Goal: Book appointment/travel/reservation

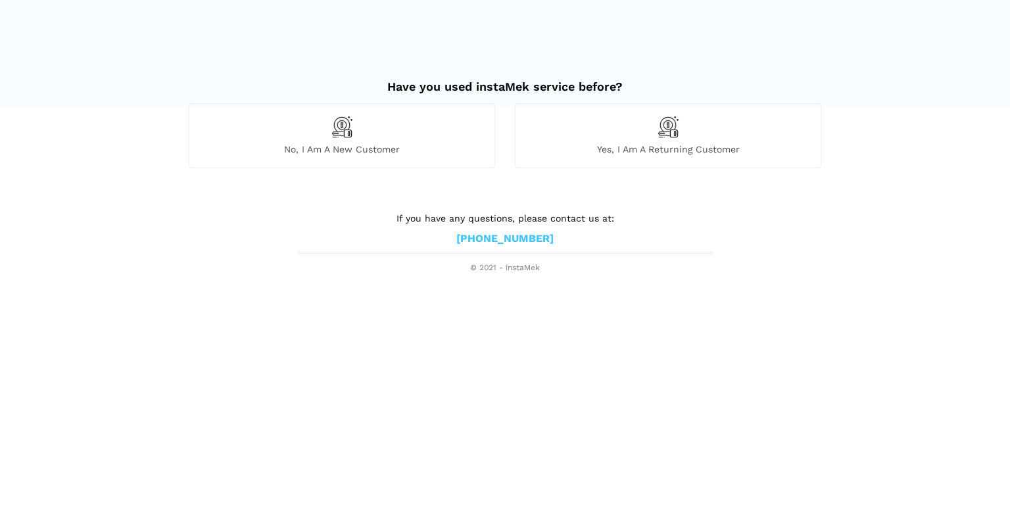
click at [389, 156] on div "No, I am a new customer" at bounding box center [342, 135] width 307 height 64
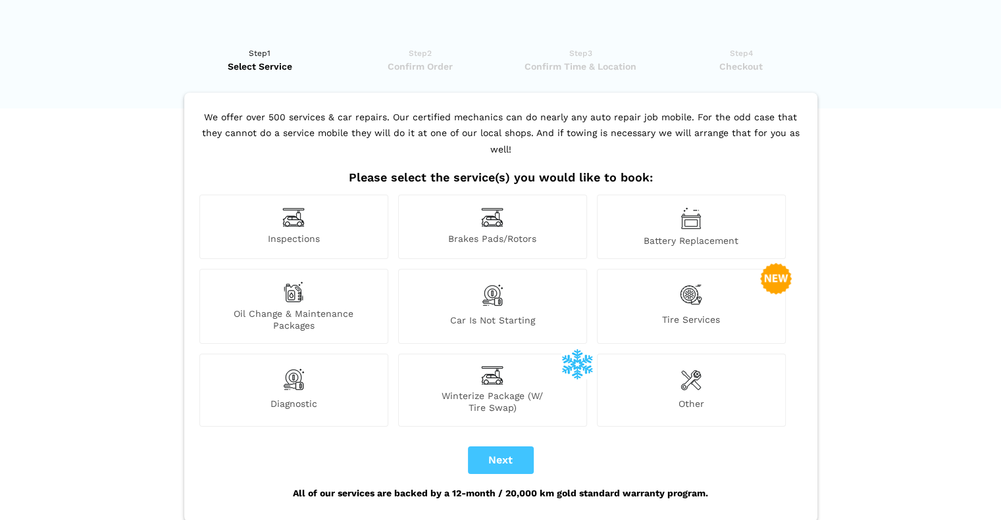
click at [326, 200] on div "Inspections" at bounding box center [293, 227] width 189 height 64
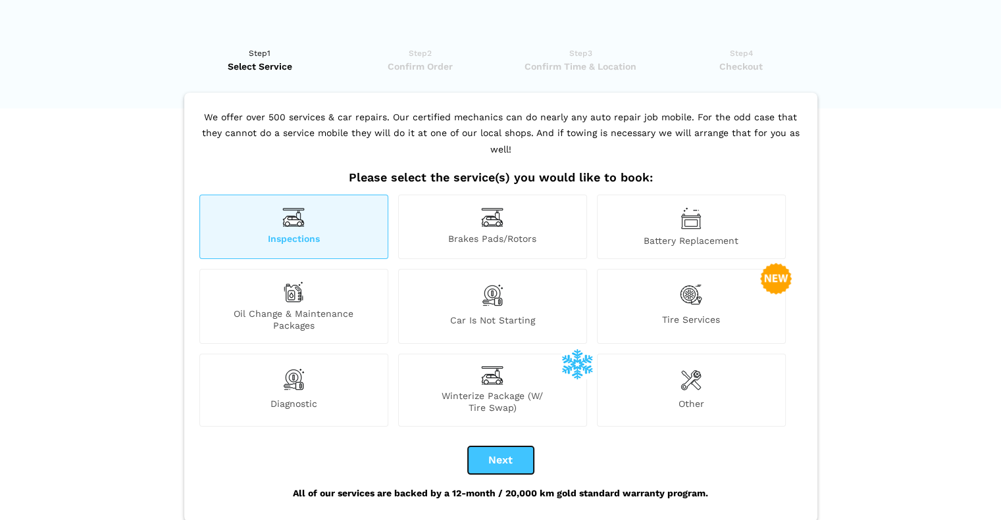
click at [521, 447] on button "Next" at bounding box center [501, 461] width 66 height 28
checkbox input "true"
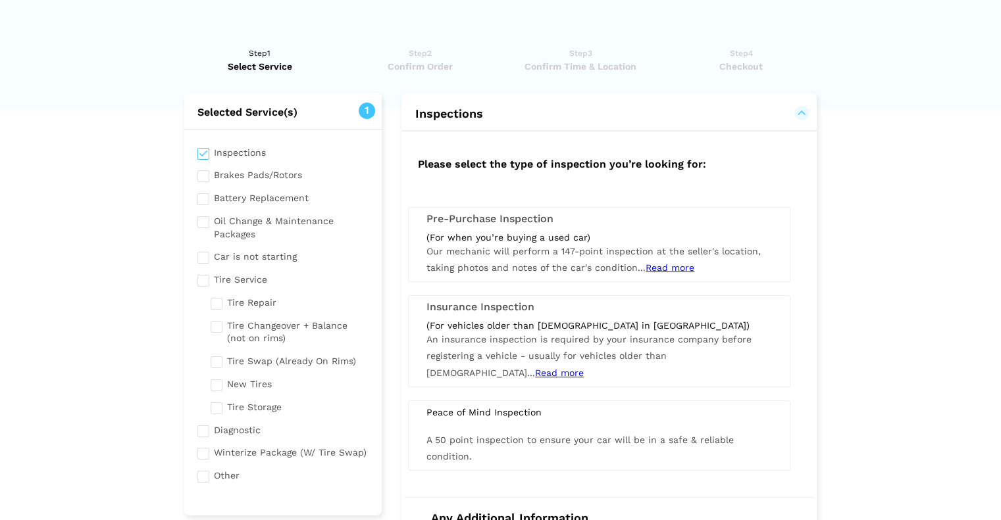
click at [460, 219] on h3 "Pre-Purchase Inspection" at bounding box center [598, 219] width 345 height 12
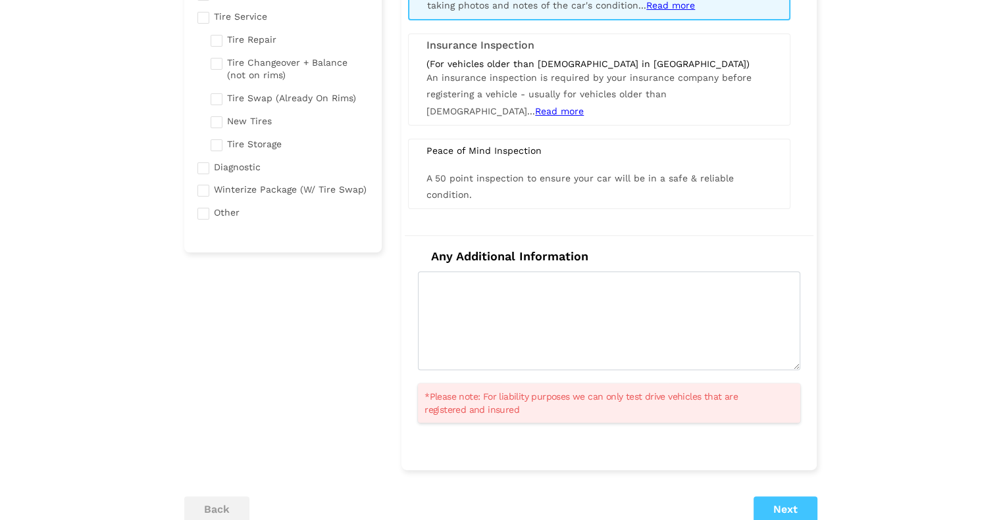
scroll to position [329, 0]
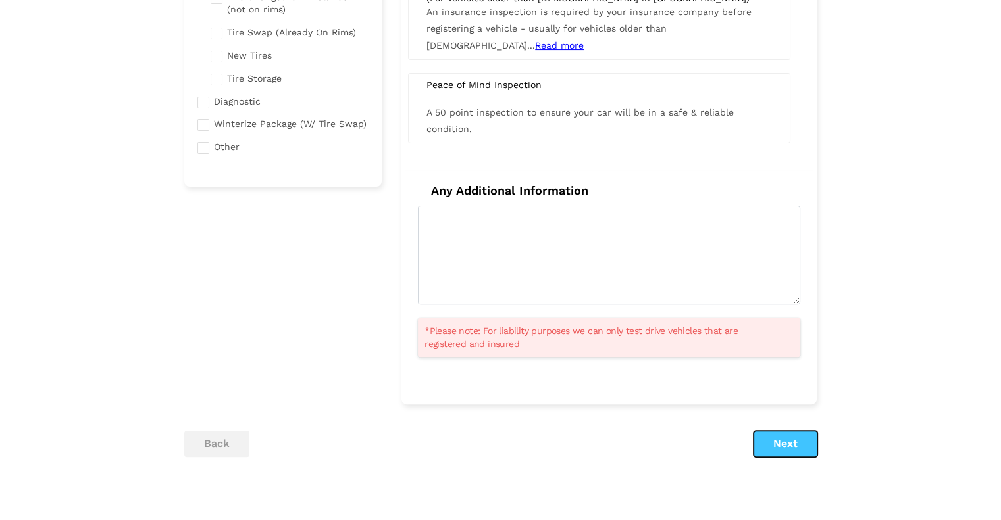
click at [778, 433] on button "Next" at bounding box center [785, 444] width 64 height 26
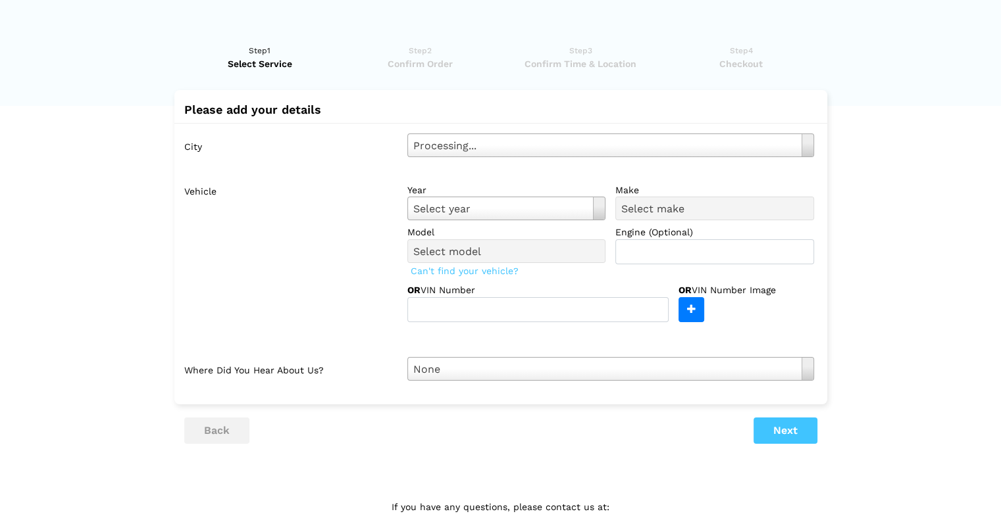
scroll to position [0, 0]
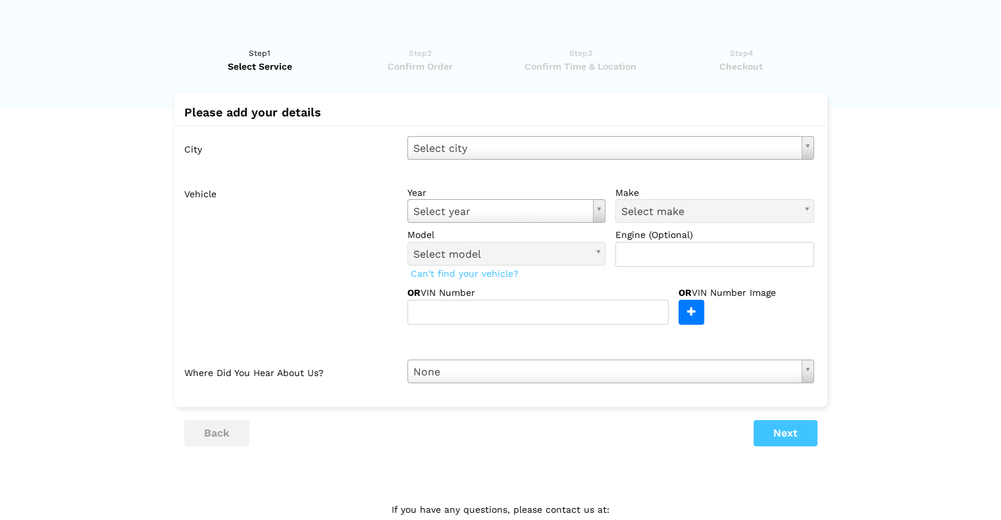
click at [639, 159] on div "City Select city Select city [GEOGRAPHIC_DATA] - [GEOGRAPHIC_DATA] [GEOGRAPHIC_…" at bounding box center [500, 260] width 653 height 268
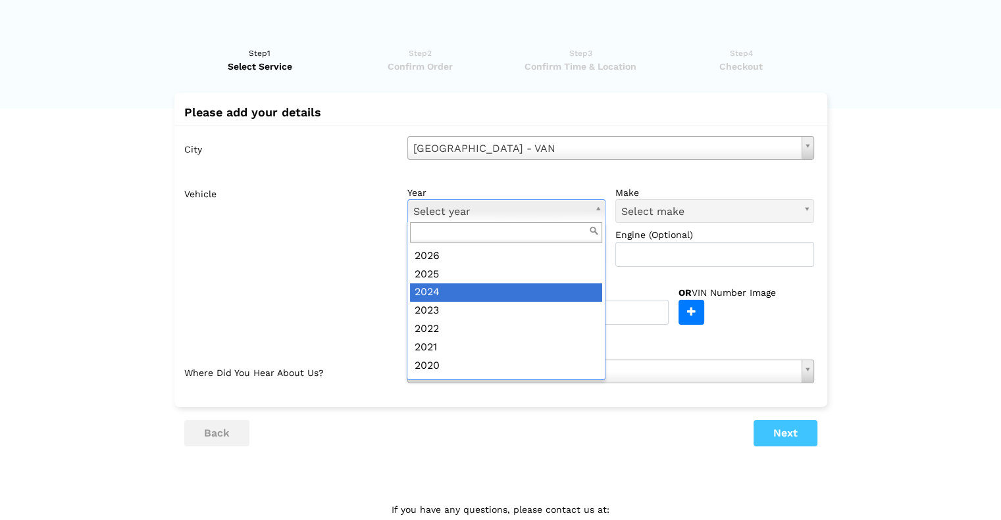
scroll to position [66, 0]
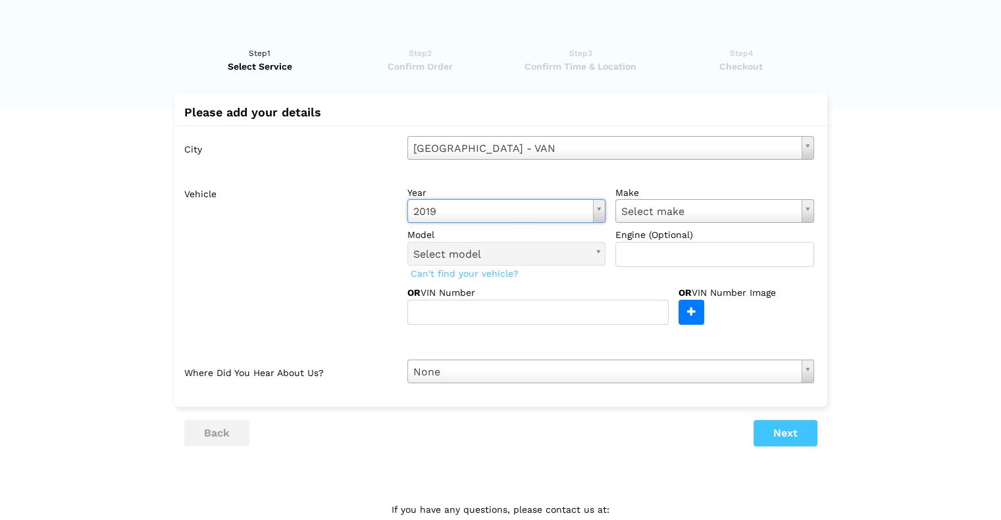
drag, startPoint x: 660, startPoint y: 220, endPoint x: 666, endPoint y: 216, distance: 7.1
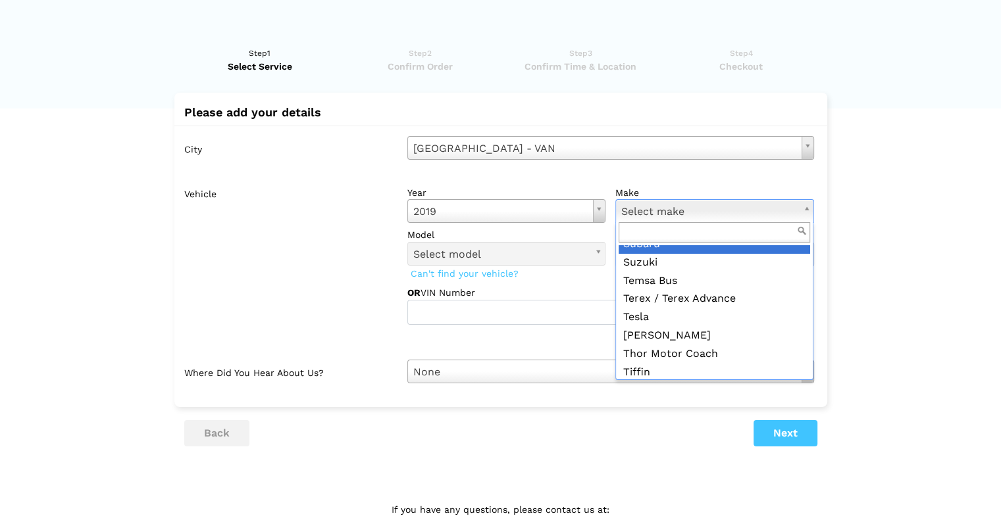
scroll to position [1645, 0]
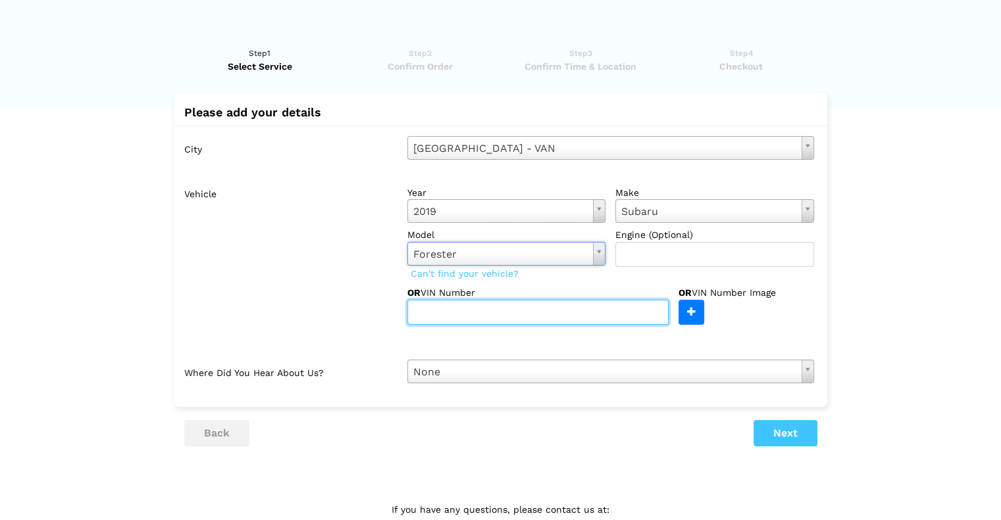
click at [479, 307] on input "text" at bounding box center [537, 312] width 261 height 25
paste input "[US_VEHICLE_IDENTIFICATION_NUMBER]"
type input "[US_VEHICLE_IDENTIFICATION_NUMBER]"
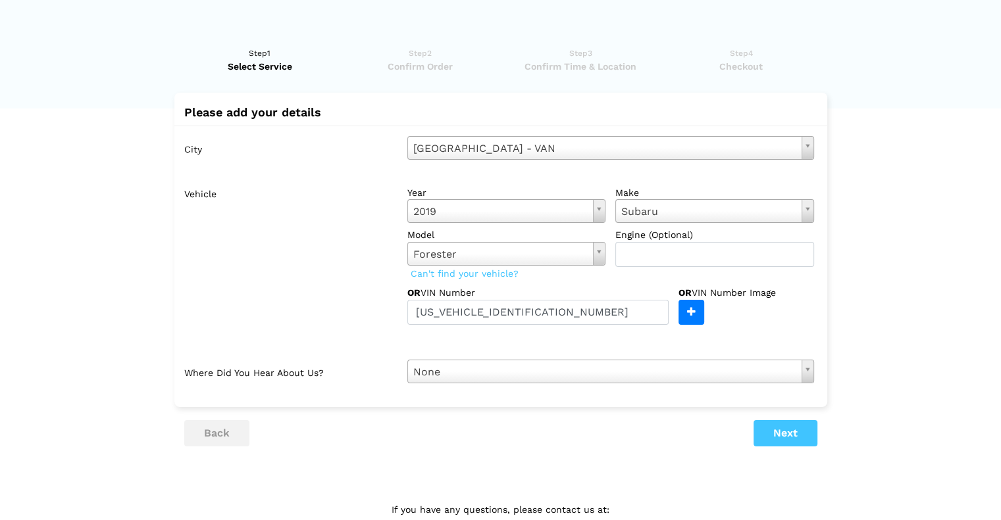
click at [839, 260] on lik "Have you used instaMek service before? No, I am a new customer Yes, I am a retu…" at bounding box center [500, 300] width 1001 height 532
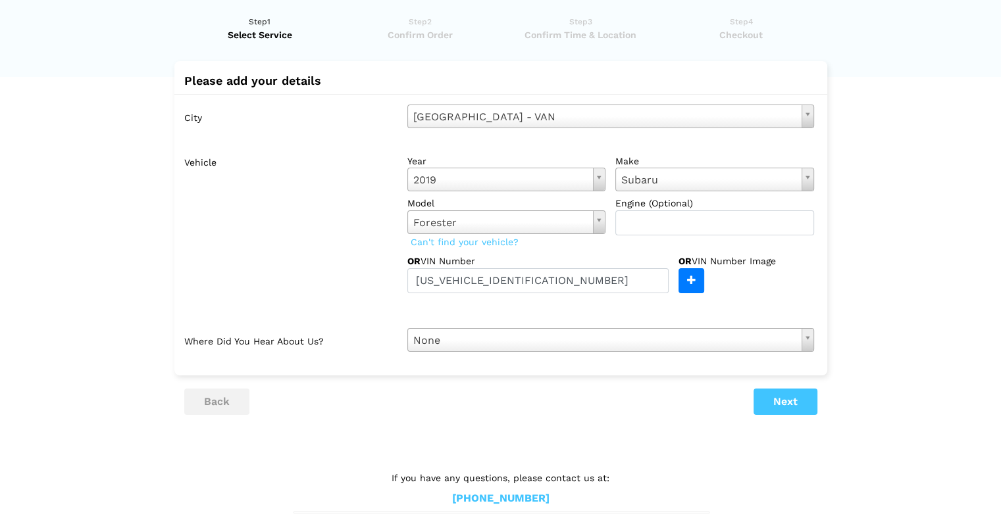
scroll to position [46, 0]
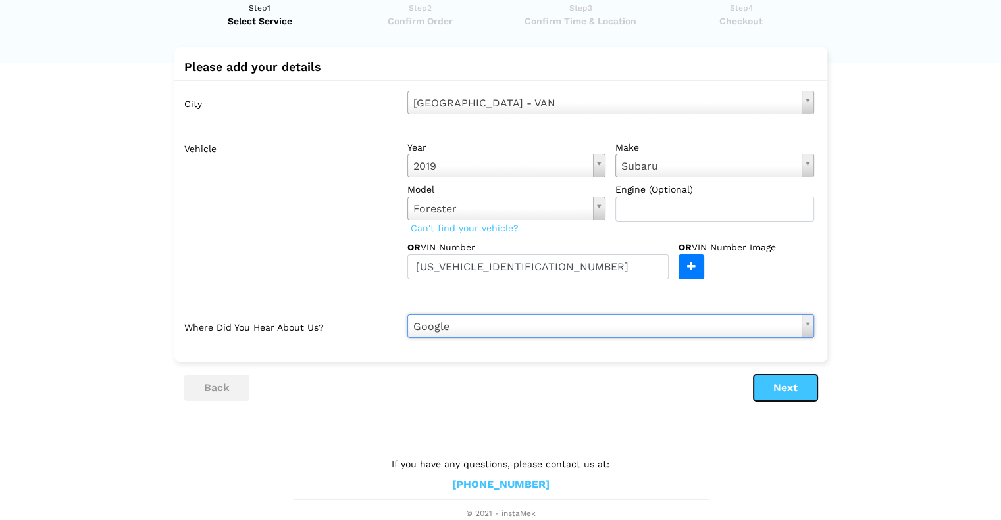
click at [755, 389] on button "Next" at bounding box center [785, 388] width 64 height 26
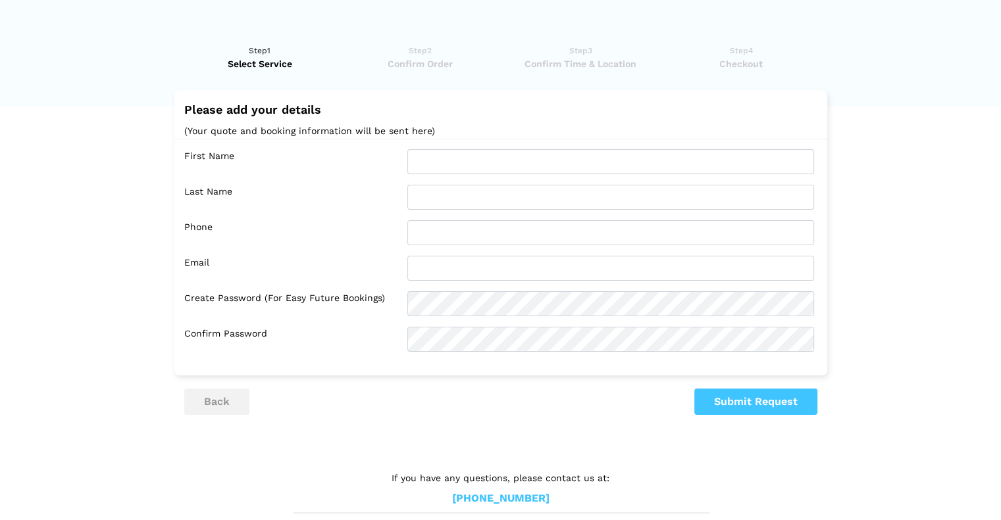
scroll to position [0, 0]
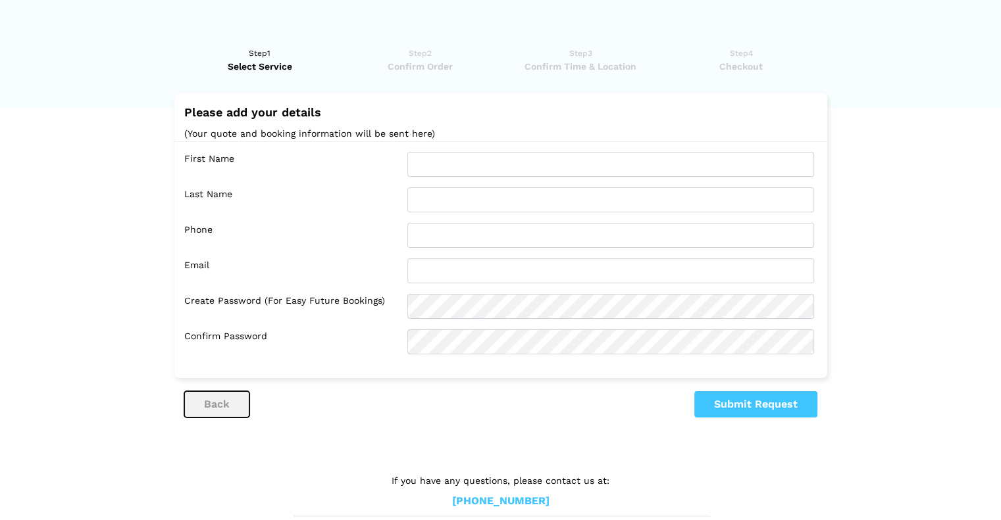
click at [218, 409] on button "back" at bounding box center [216, 404] width 65 height 26
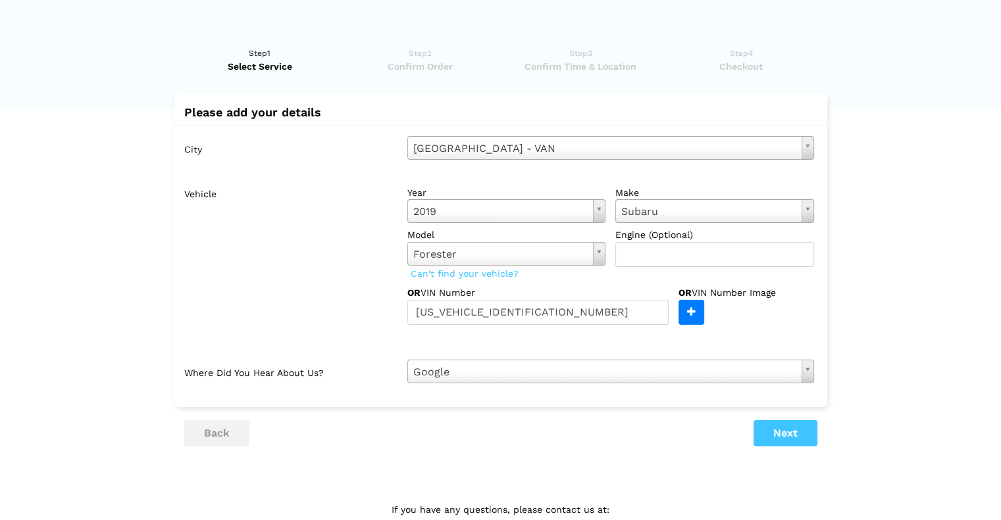
drag, startPoint x: 742, startPoint y: 426, endPoint x: 751, endPoint y: 426, distance: 9.2
click at [744, 426] on ul "back Next" at bounding box center [500, 433] width 633 height 26
click at [752, 426] on ul "back Next" at bounding box center [500, 433] width 633 height 26
click at [791, 435] on button "Next" at bounding box center [785, 433] width 64 height 26
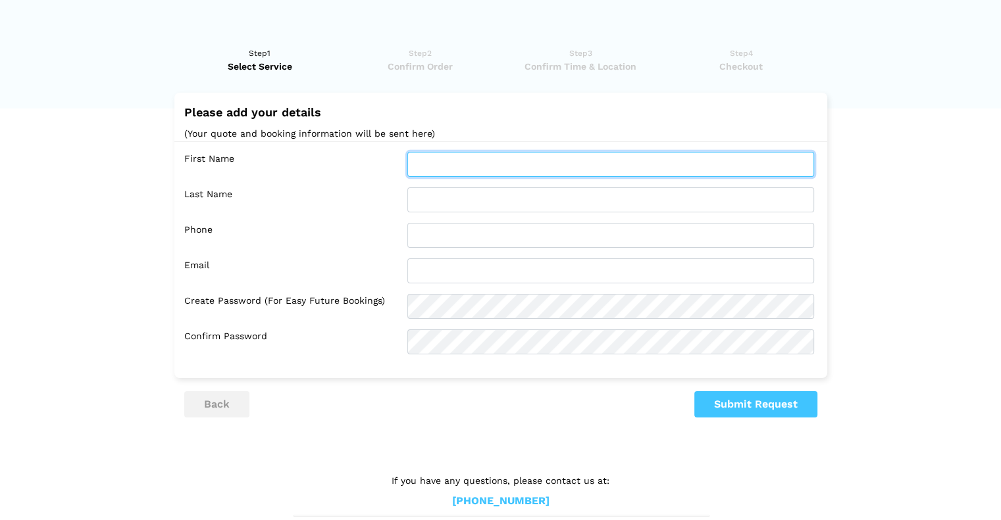
click at [424, 162] on input "text" at bounding box center [610, 164] width 407 height 25
type input "Miras"
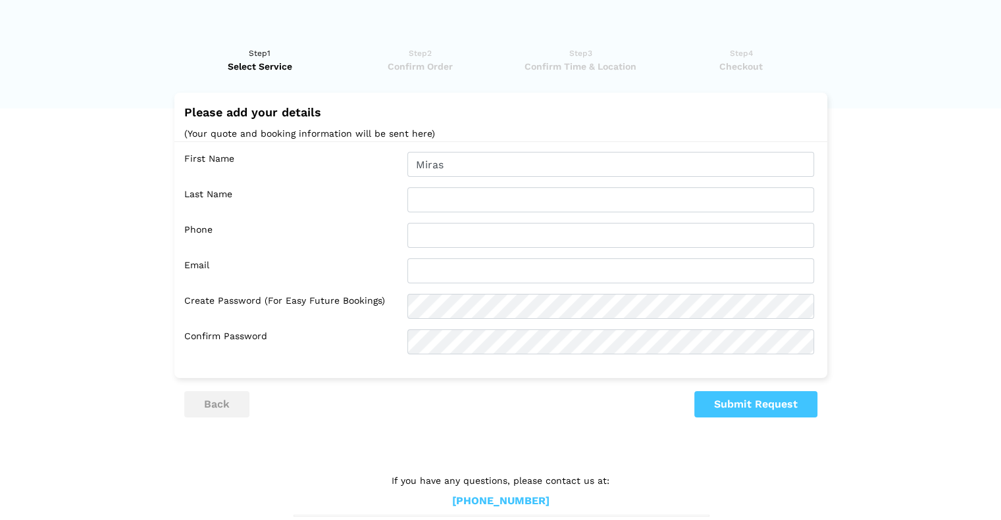
type input "Taskinbayev"
type input "7788741190"
type input "[EMAIL_ADDRESS][DOMAIN_NAME]"
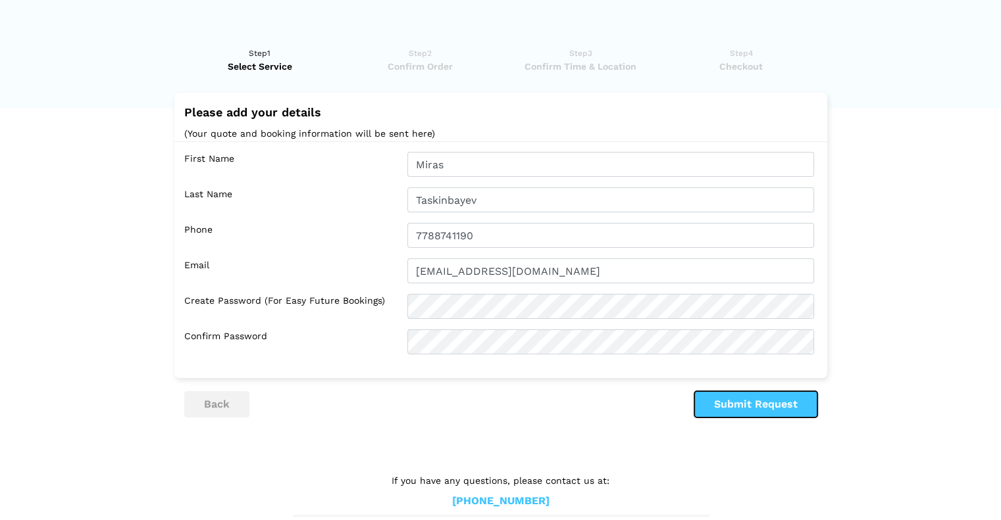
click at [727, 407] on button "Submit Request" at bounding box center [755, 404] width 123 height 26
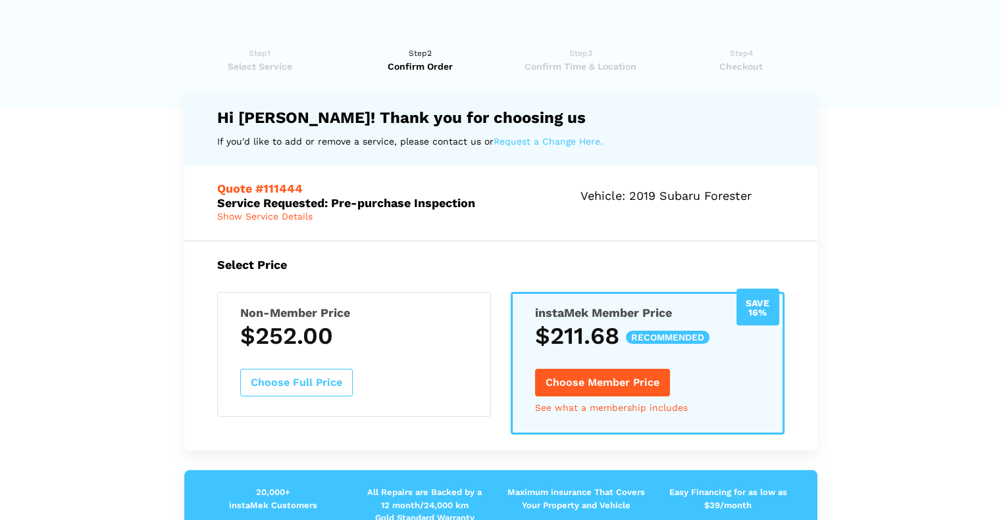
click at [495, 251] on div "Select Price Non-Member Price $252.00 Choose Full Price Save 16% instaMek Membe…" at bounding box center [500, 346] width 633 height 210
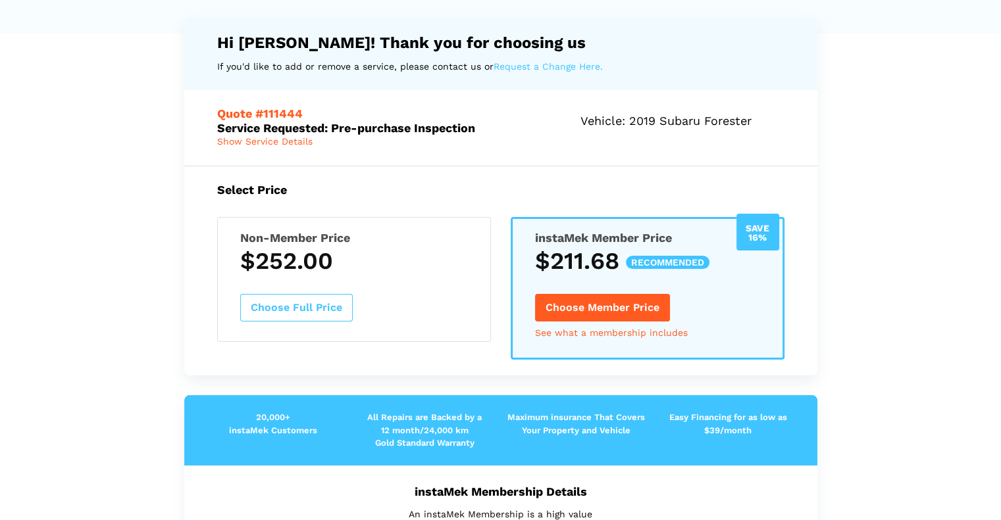
scroll to position [132, 0]
